Goal: Task Accomplishment & Management: Manage account settings

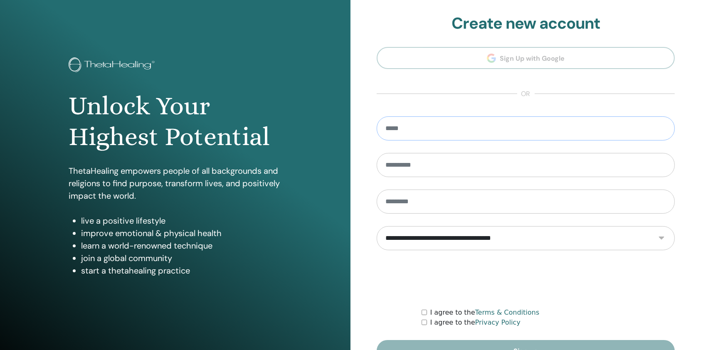
click at [459, 124] on input "email" at bounding box center [526, 128] width 298 height 24
type input "**********"
type input "******"
type input "**********"
click at [515, 242] on select "**********" at bounding box center [526, 238] width 298 height 24
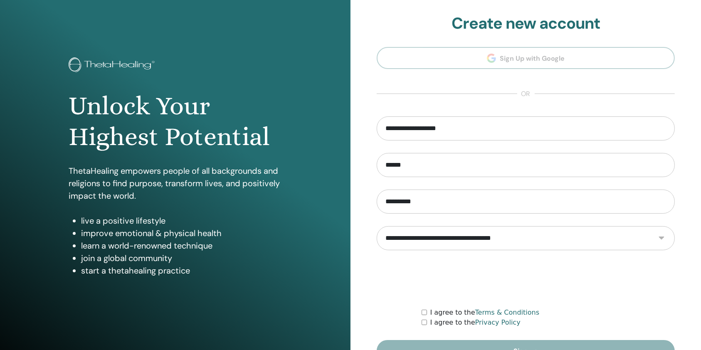
select select "***"
click at [377, 226] on select "**********" at bounding box center [526, 238] width 298 height 24
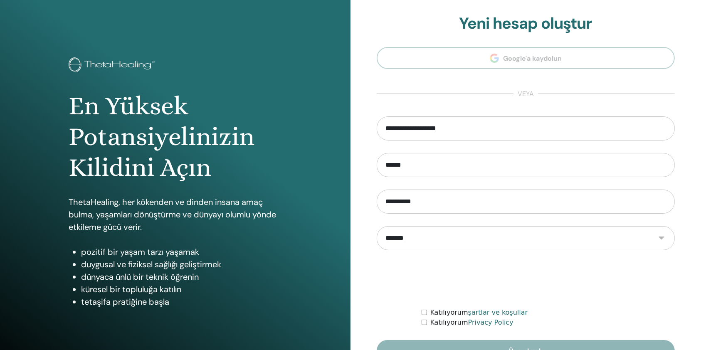
click at [424, 315] on div "Katılıyorum şartlar ve koşullar" at bounding box center [548, 313] width 253 height 10
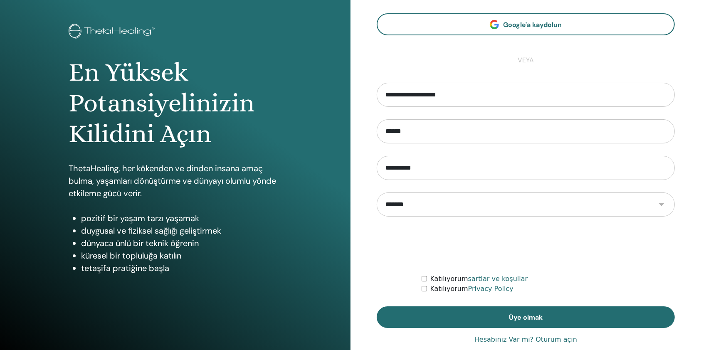
scroll to position [34, 0]
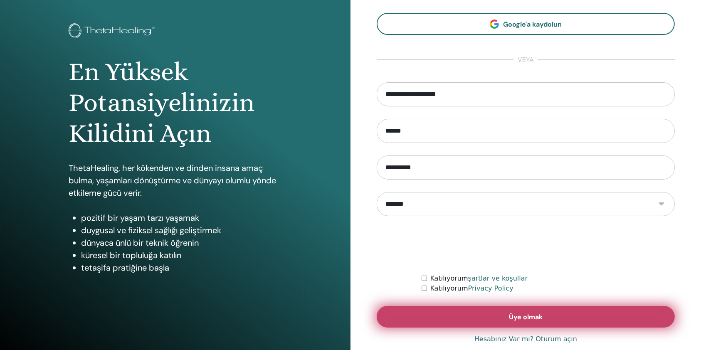
click at [428, 319] on button "Üye olmak" at bounding box center [526, 317] width 298 height 22
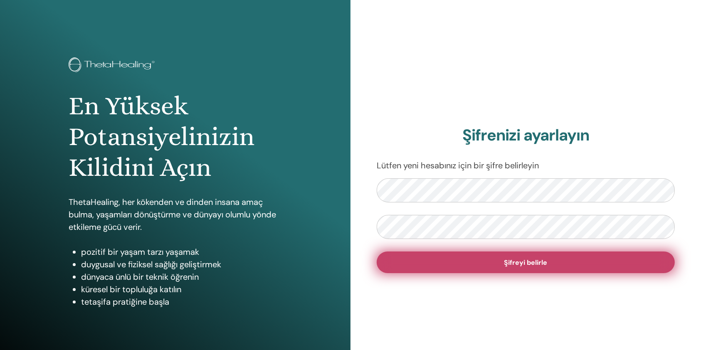
click at [483, 265] on button "Şifreyi belirle" at bounding box center [526, 263] width 298 height 22
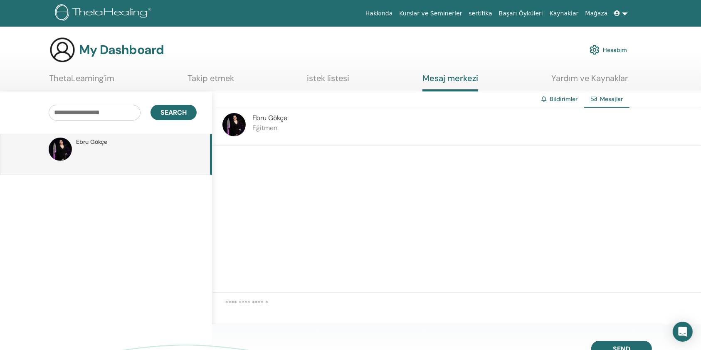
click at [292, 303] on textarea at bounding box center [463, 310] width 476 height 23
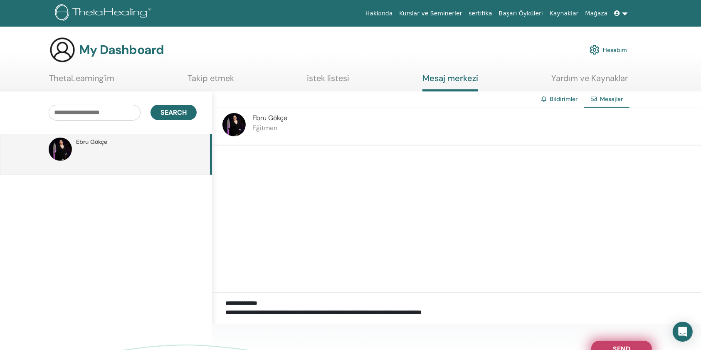
type textarea "**********"
click at [617, 345] on span "Send" at bounding box center [621, 348] width 17 height 6
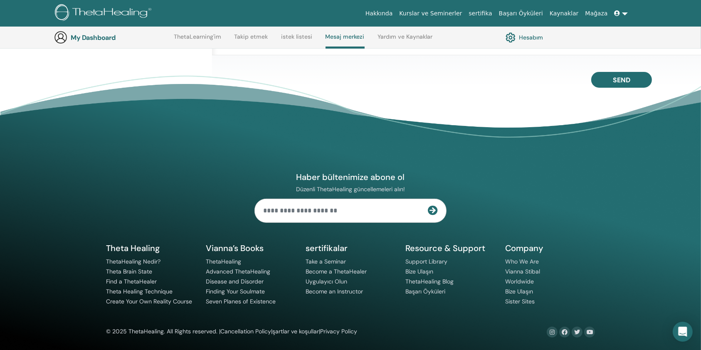
scroll to position [0, 0]
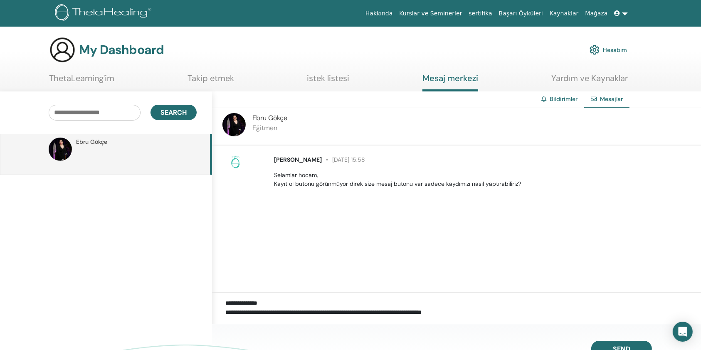
click at [612, 55] on link "Hesabım" at bounding box center [608, 50] width 37 height 18
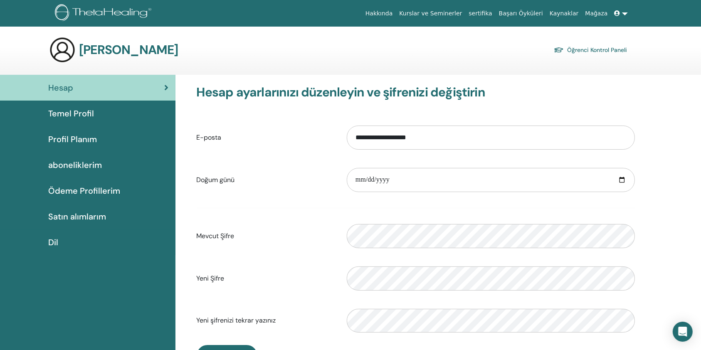
click at [80, 160] on span "aboneliklerim" at bounding box center [75, 165] width 54 height 12
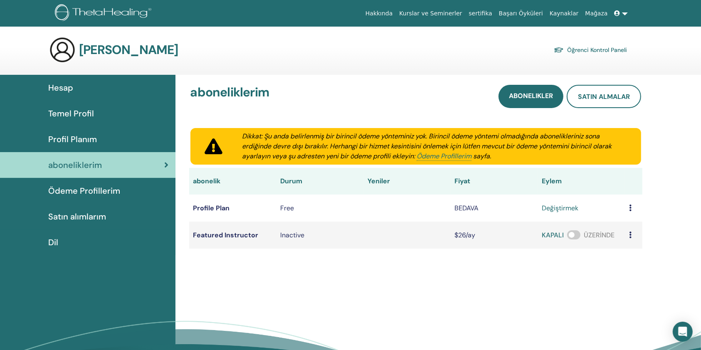
click at [104, 189] on span "Ödeme Profillerim" at bounding box center [84, 191] width 72 height 12
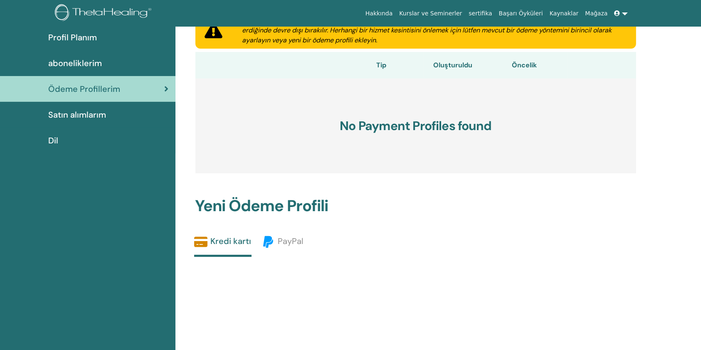
scroll to position [32, 0]
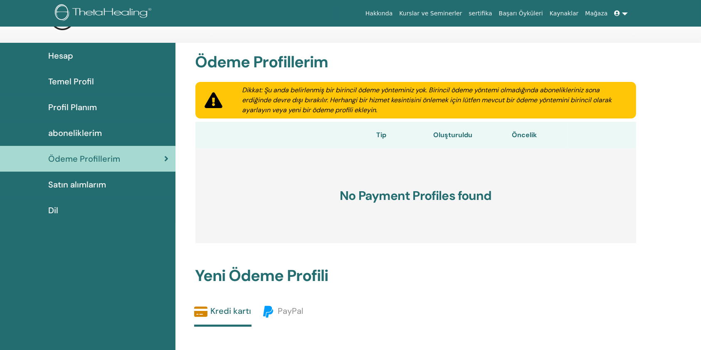
click at [112, 189] on div "Satın alımlarım" at bounding box center [88, 184] width 162 height 12
click at [101, 181] on span "Satın alımlarım" at bounding box center [77, 184] width 58 height 12
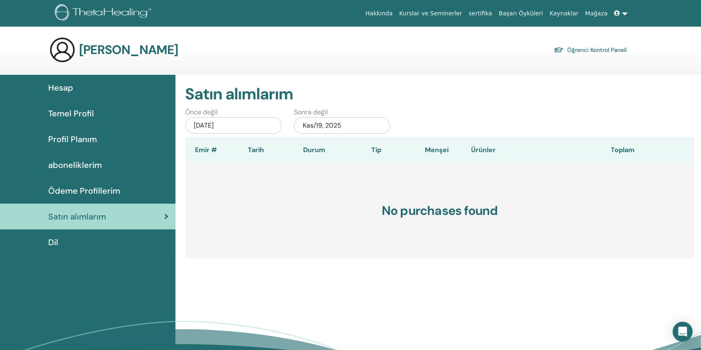
click at [64, 93] on span "Hesap" at bounding box center [60, 88] width 25 height 12
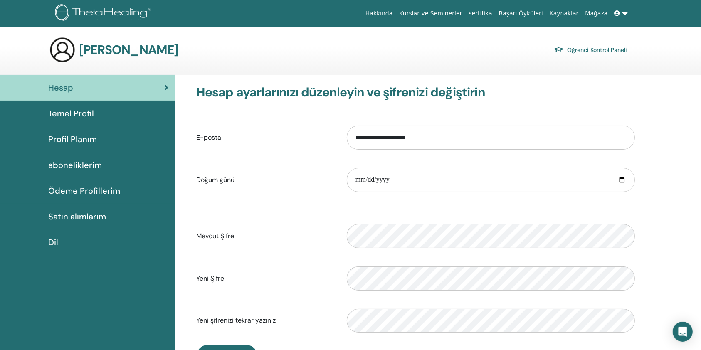
click at [624, 13] on link at bounding box center [621, 13] width 20 height 15
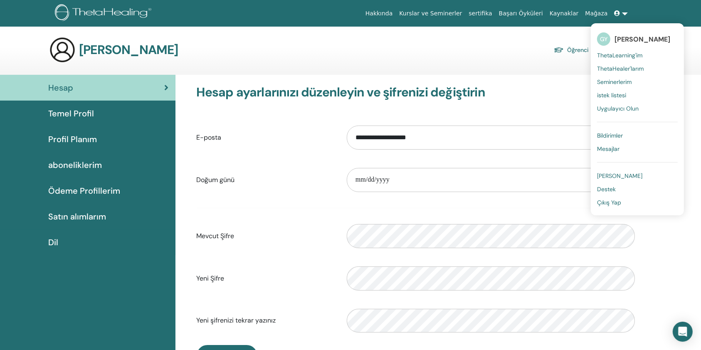
click at [625, 79] on span "Seminerlerim" at bounding box center [614, 81] width 35 height 7
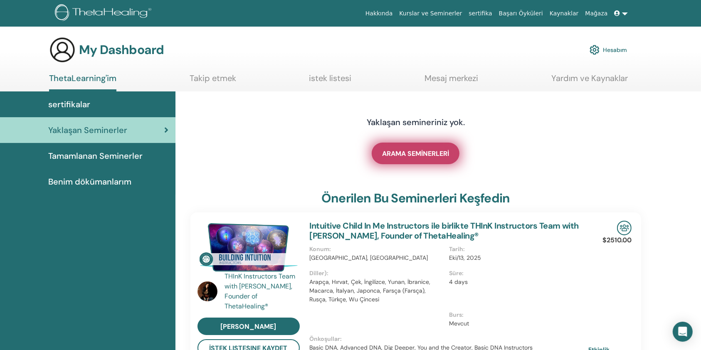
click at [422, 153] on span "ARAMA SEMİNERLERİ" at bounding box center [415, 153] width 67 height 9
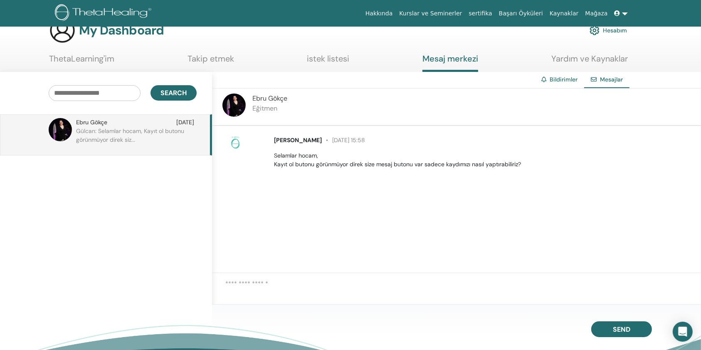
scroll to position [7, 0]
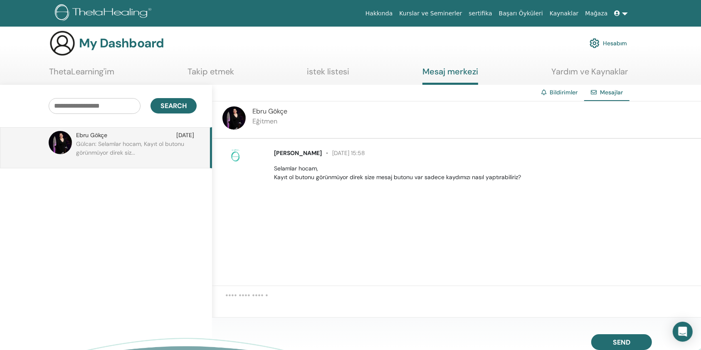
click at [605, 43] on link "Hesabım" at bounding box center [608, 43] width 37 height 18
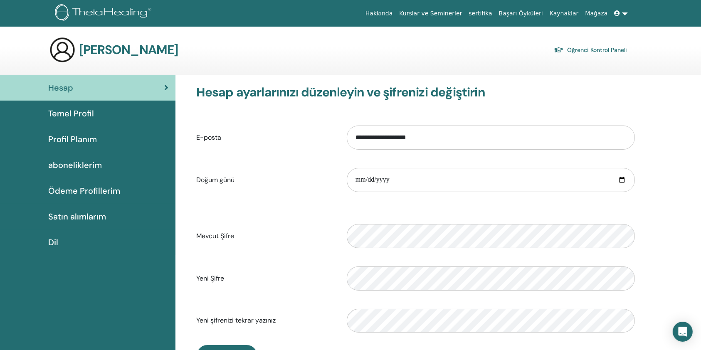
click at [100, 147] on link "Profil Planım" at bounding box center [88, 139] width 176 height 26
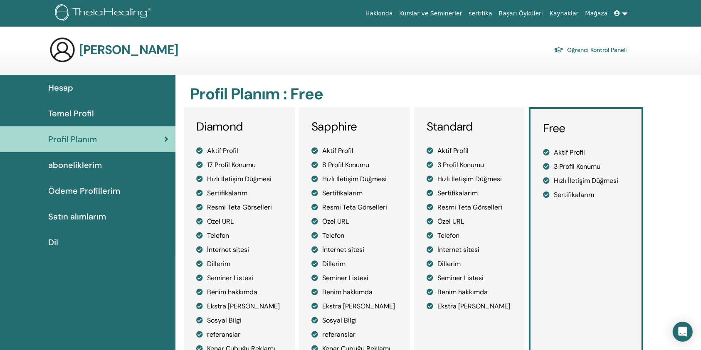
click at [92, 113] on span "Temel Profil" at bounding box center [71, 113] width 46 height 12
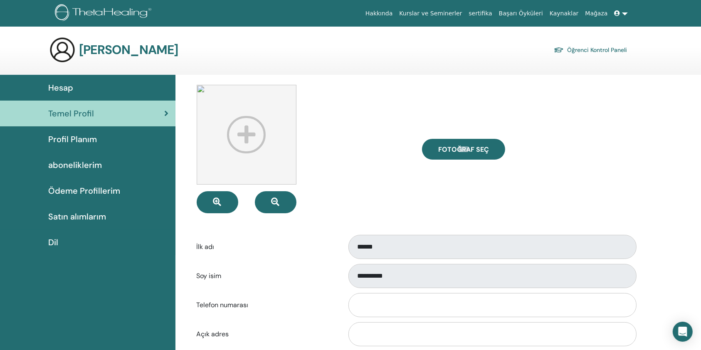
click at [127, 82] on div "Hesap" at bounding box center [88, 88] width 162 height 12
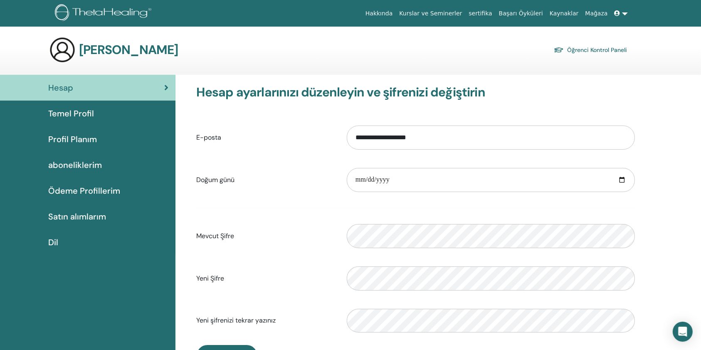
click at [624, 16] on link at bounding box center [621, 13] width 20 height 15
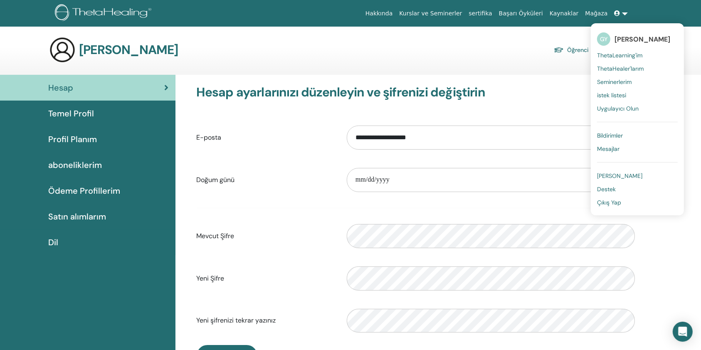
click at [621, 172] on span "[PERSON_NAME]" at bounding box center [619, 175] width 45 height 7
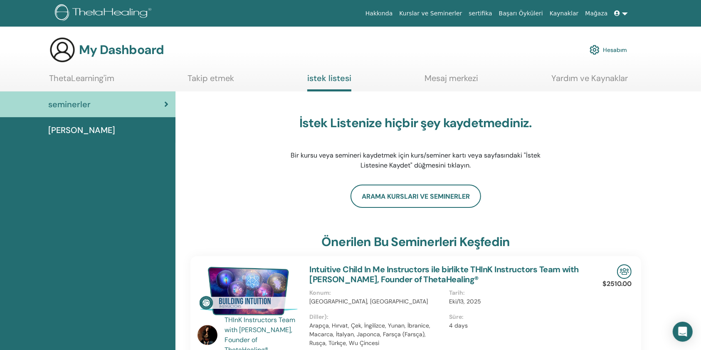
click at [609, 45] on link "Hesabım" at bounding box center [608, 50] width 37 height 18
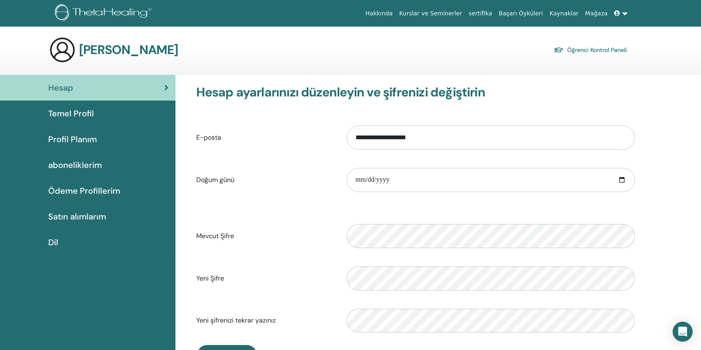
click at [620, 10] on icon at bounding box center [618, 13] width 6 height 6
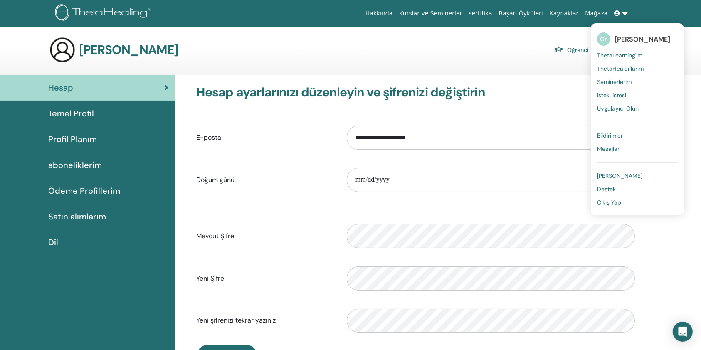
click at [617, 205] on span "Çıkış Yap" at bounding box center [609, 202] width 24 height 7
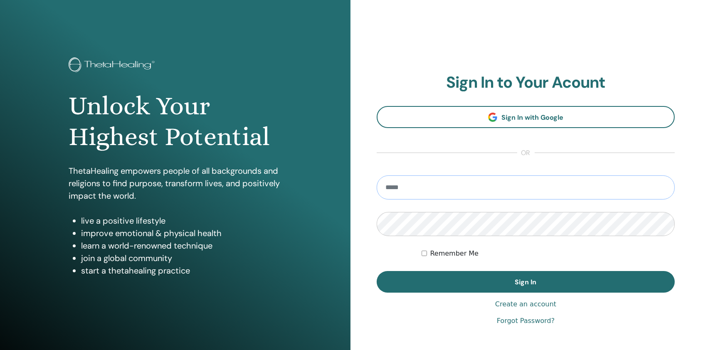
click at [418, 194] on input "email" at bounding box center [526, 188] width 298 height 24
type input "**********"
click at [377, 271] on button "Sign In" at bounding box center [526, 282] width 298 height 22
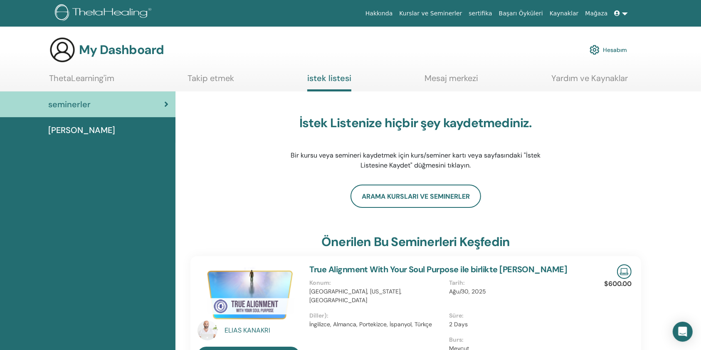
click at [616, 45] on link "Hesabım" at bounding box center [608, 50] width 37 height 18
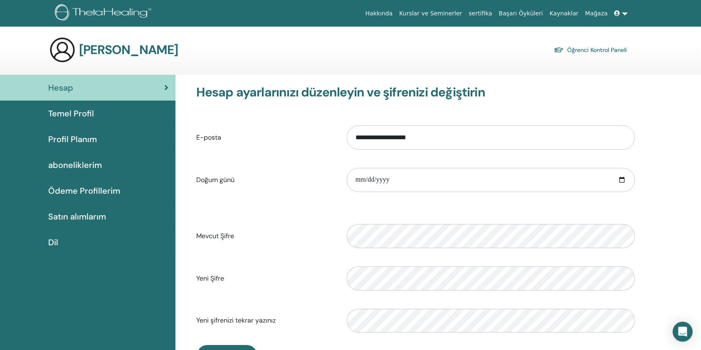
click at [92, 117] on span "Temel Profil" at bounding box center [71, 113] width 46 height 12
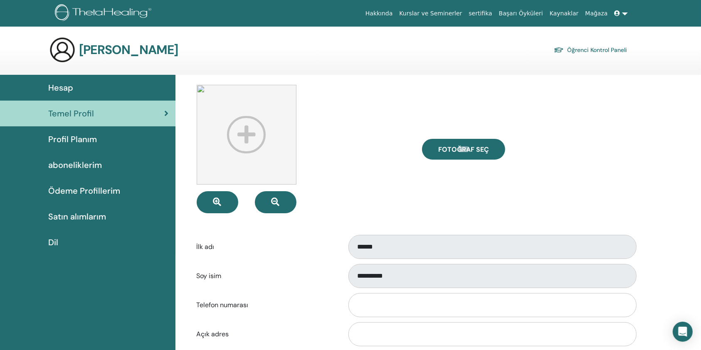
click at [83, 81] on link "Hesap" at bounding box center [88, 88] width 176 height 26
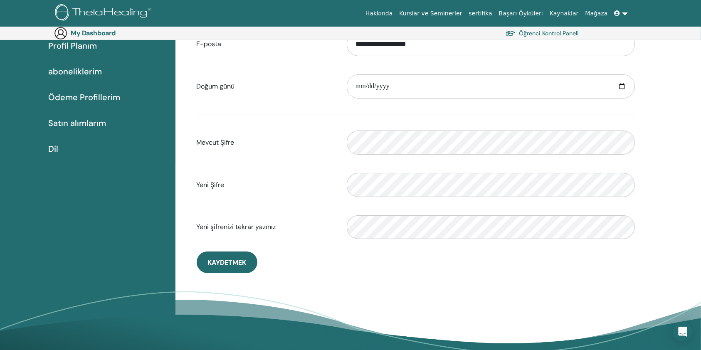
scroll to position [108, 0]
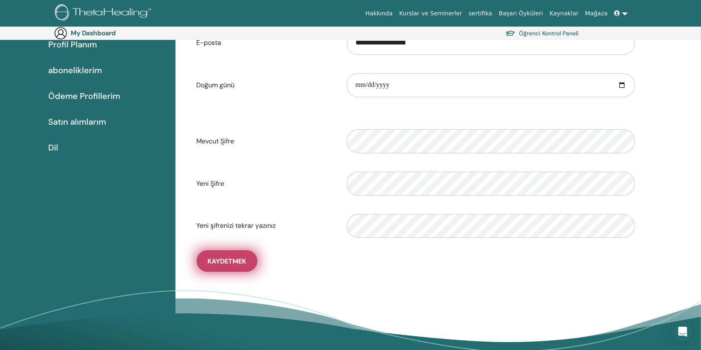
click at [242, 261] on span "Kaydetmek" at bounding box center [227, 261] width 39 height 9
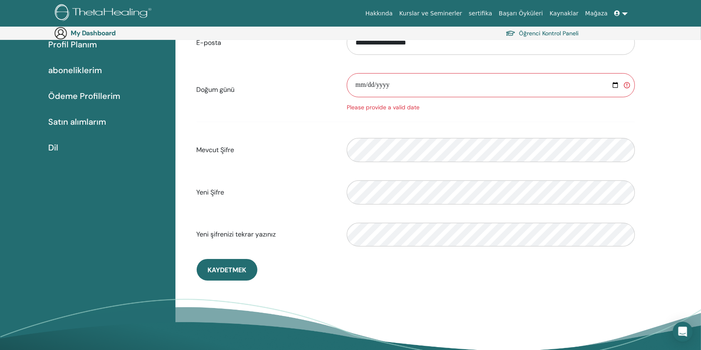
click at [433, 84] on input "date" at bounding box center [491, 85] width 288 height 24
click at [613, 87] on input "date" at bounding box center [491, 85] width 288 height 24
type input "**********"
click at [225, 268] on span "Kaydetmek" at bounding box center [227, 270] width 39 height 9
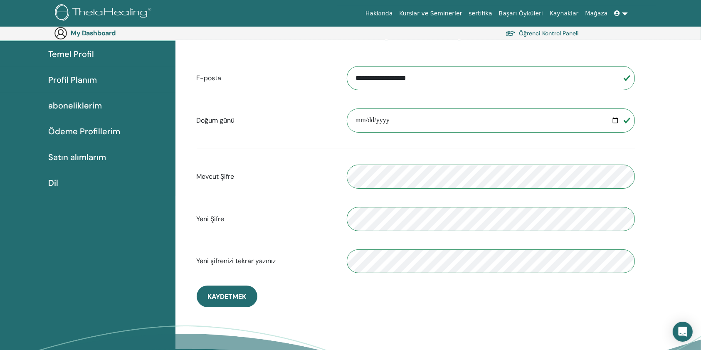
scroll to position [72, 0]
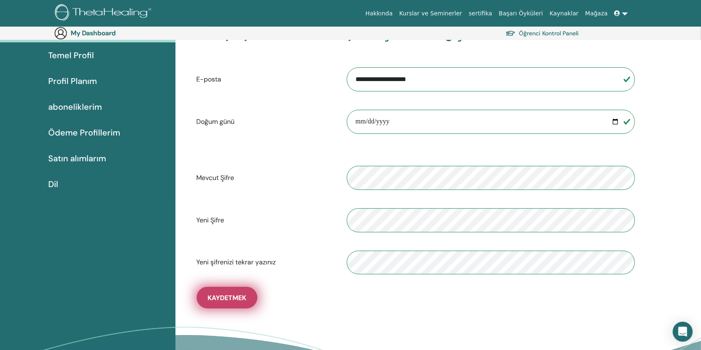
click at [226, 299] on span "Kaydetmek" at bounding box center [227, 298] width 39 height 9
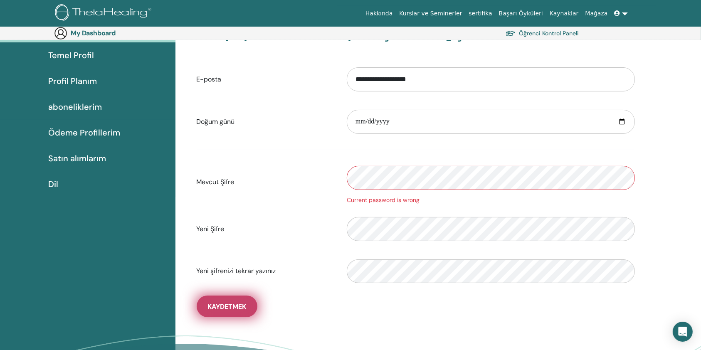
click at [234, 307] on span "Kaydetmek" at bounding box center [227, 306] width 39 height 9
click at [235, 305] on span "Kaydetmek" at bounding box center [227, 306] width 39 height 9
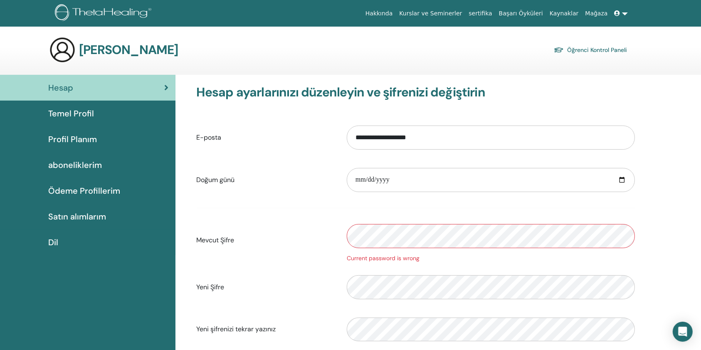
click at [626, 12] on link at bounding box center [621, 13] width 20 height 15
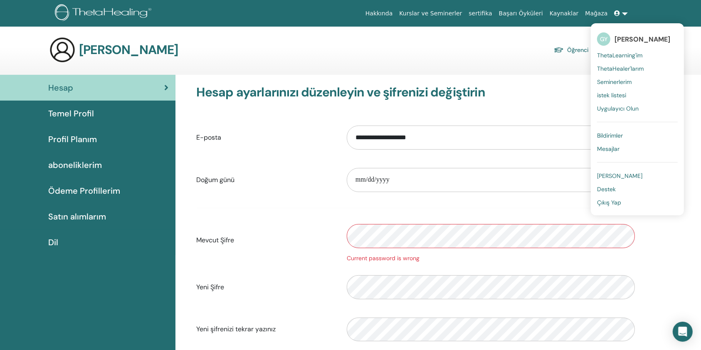
click at [619, 205] on span "Çıkış Yap" at bounding box center [609, 202] width 24 height 7
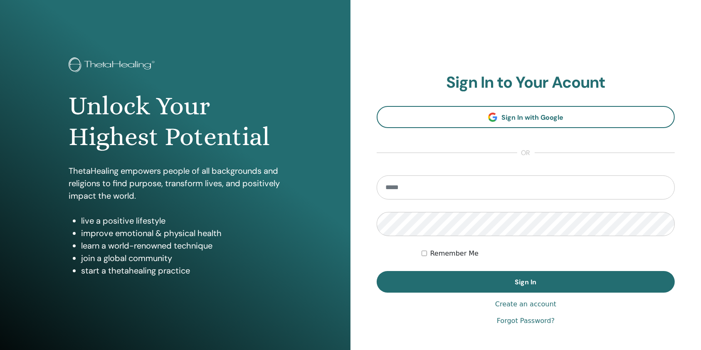
click at [473, 192] on input "email" at bounding box center [526, 188] width 298 height 24
type input "**********"
click at [377, 271] on button "Sign In" at bounding box center [526, 282] width 298 height 22
